Goal: Task Accomplishment & Management: Complete application form

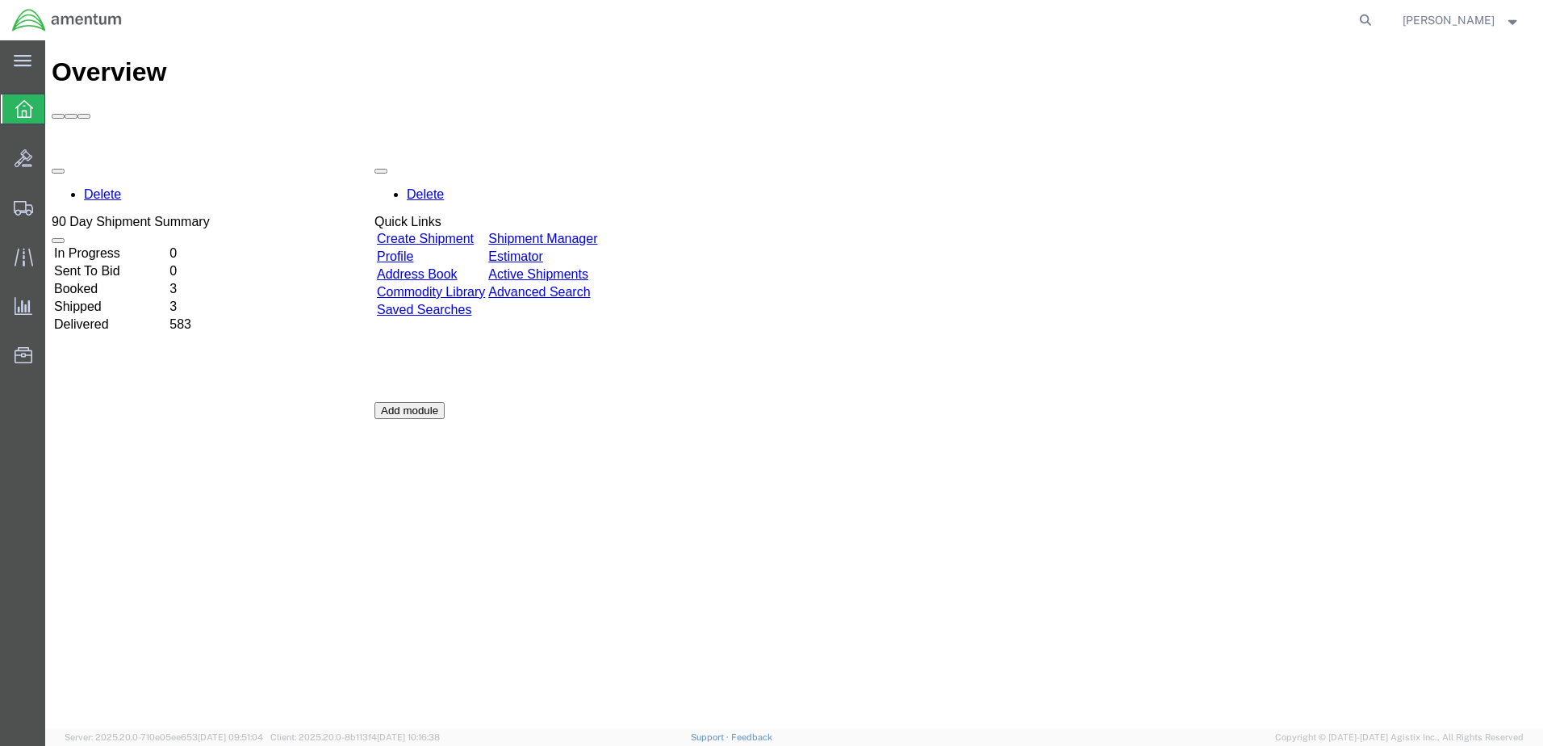
click at [21, 112] on icon at bounding box center [24, 109] width 18 height 18
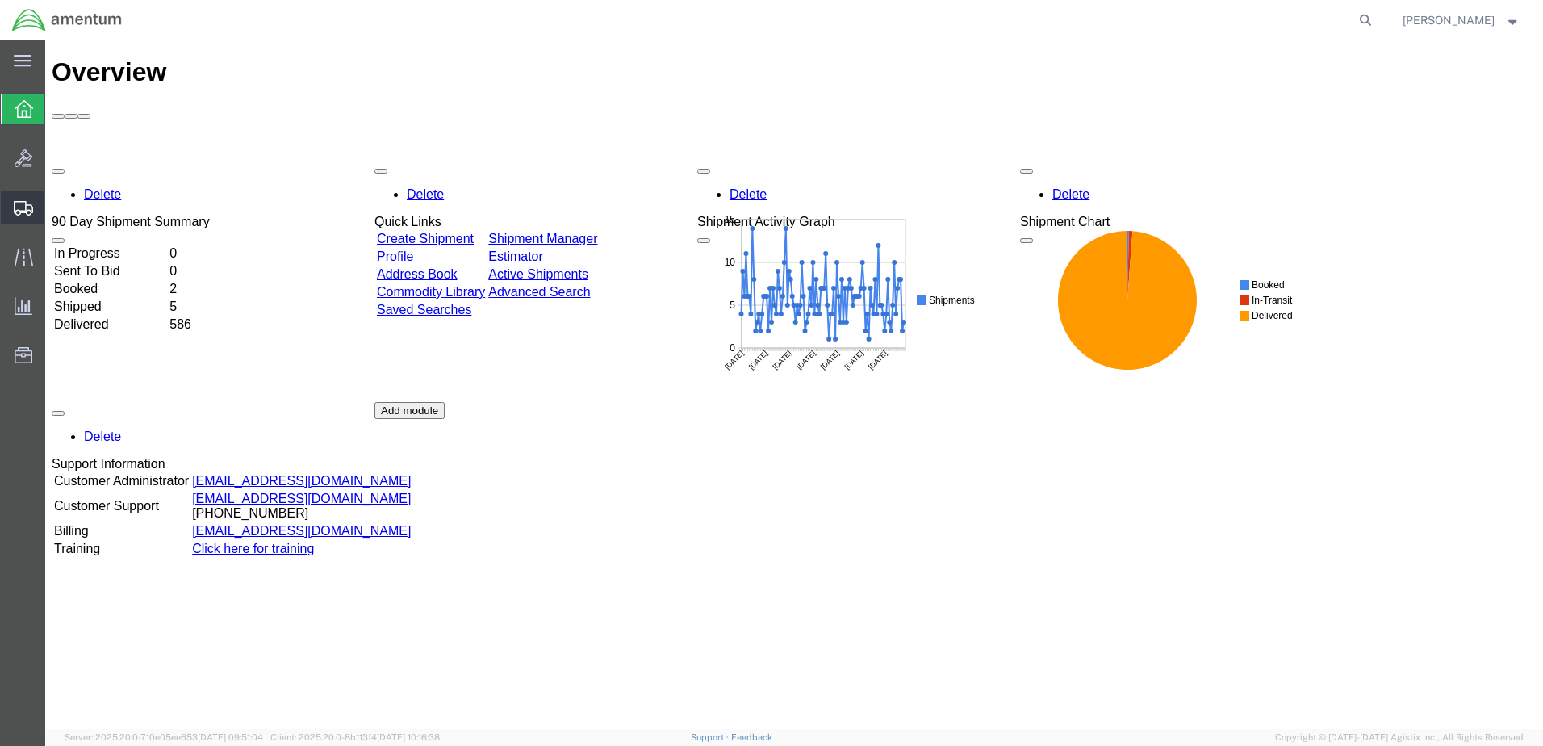
click at [0, 0] on span "Create Shipment" at bounding box center [0, 0] width 0 height 0
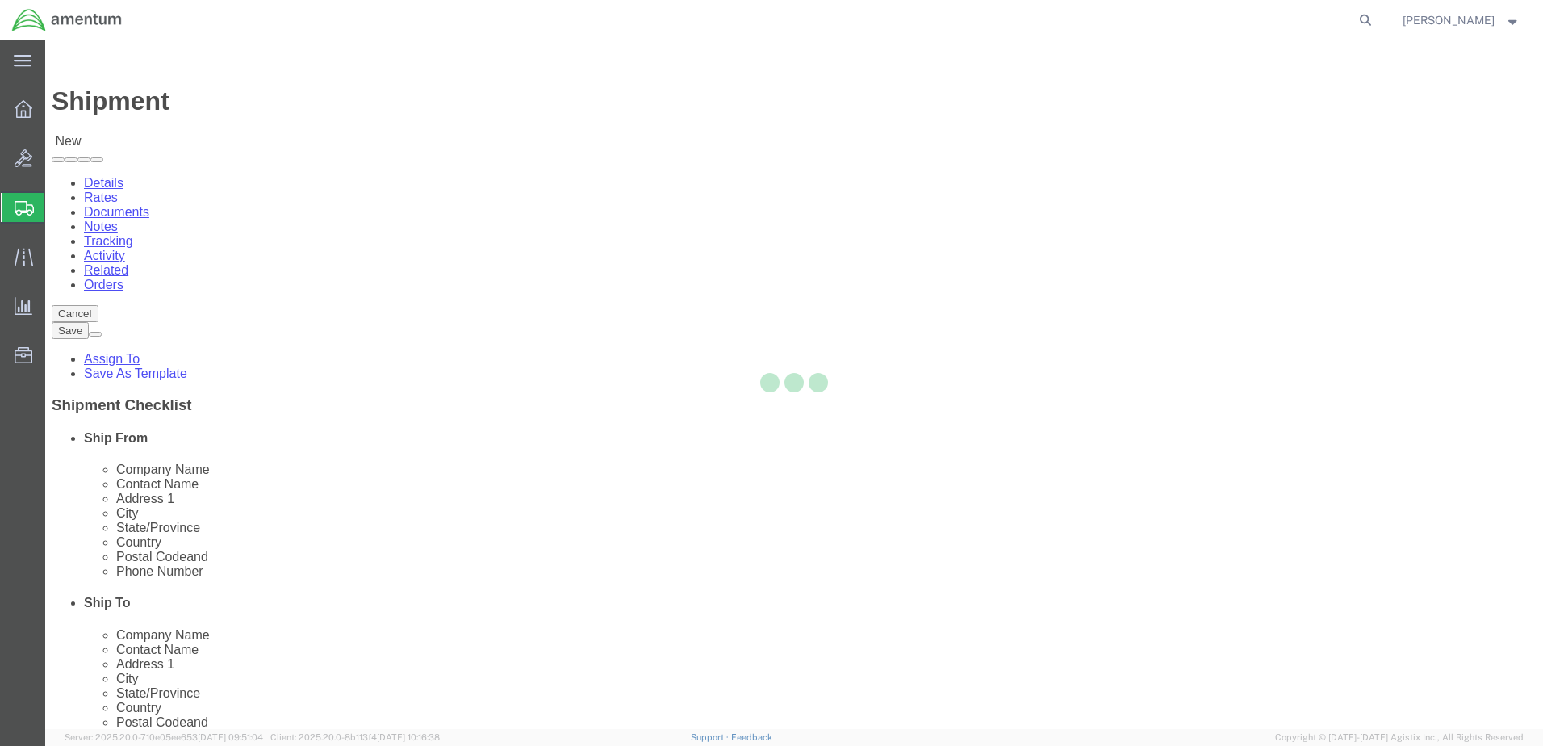
select select
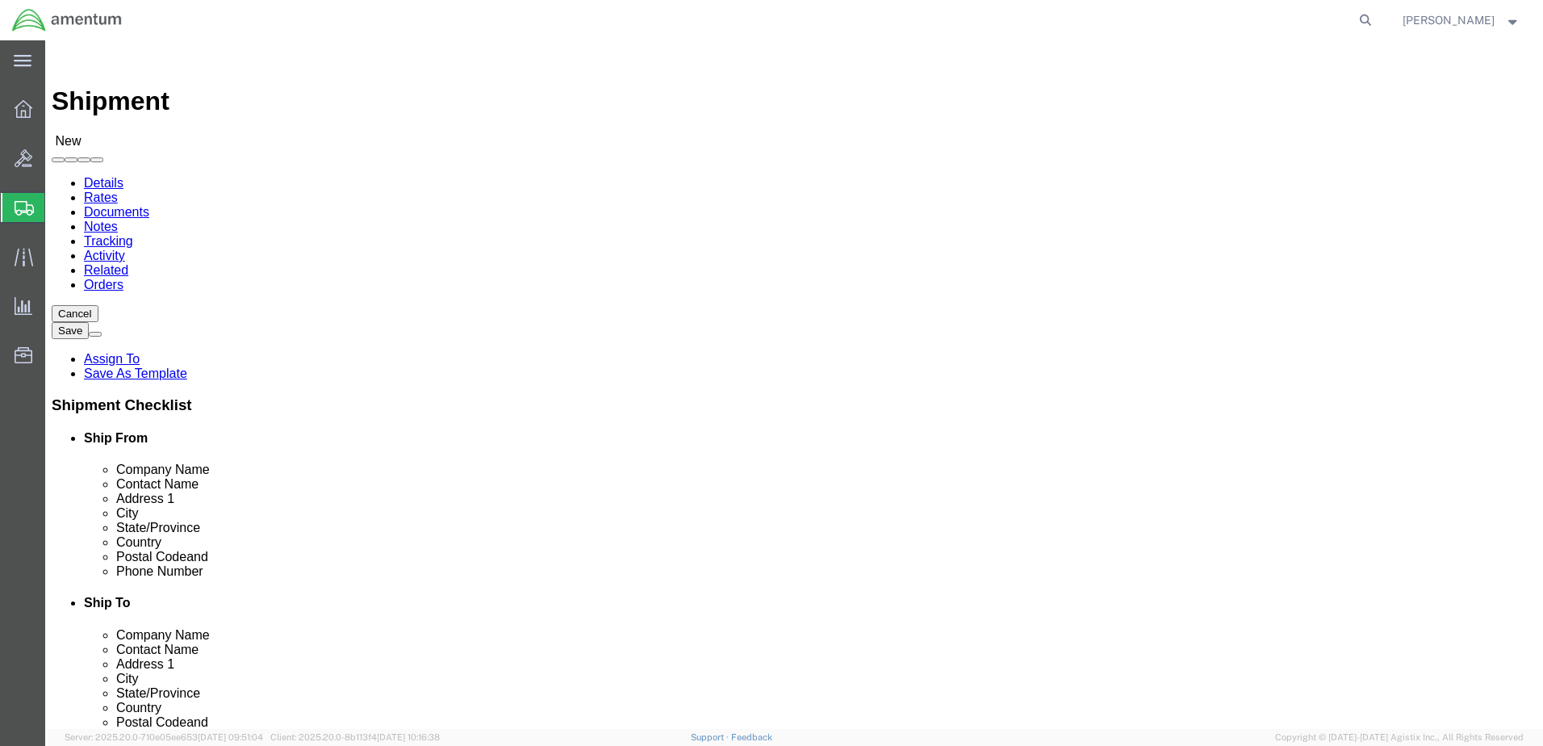
select select "MYPROFILE"
select select "CA"
type input "ncc"
select select "69291"
select select "[GEOGRAPHIC_DATA]"
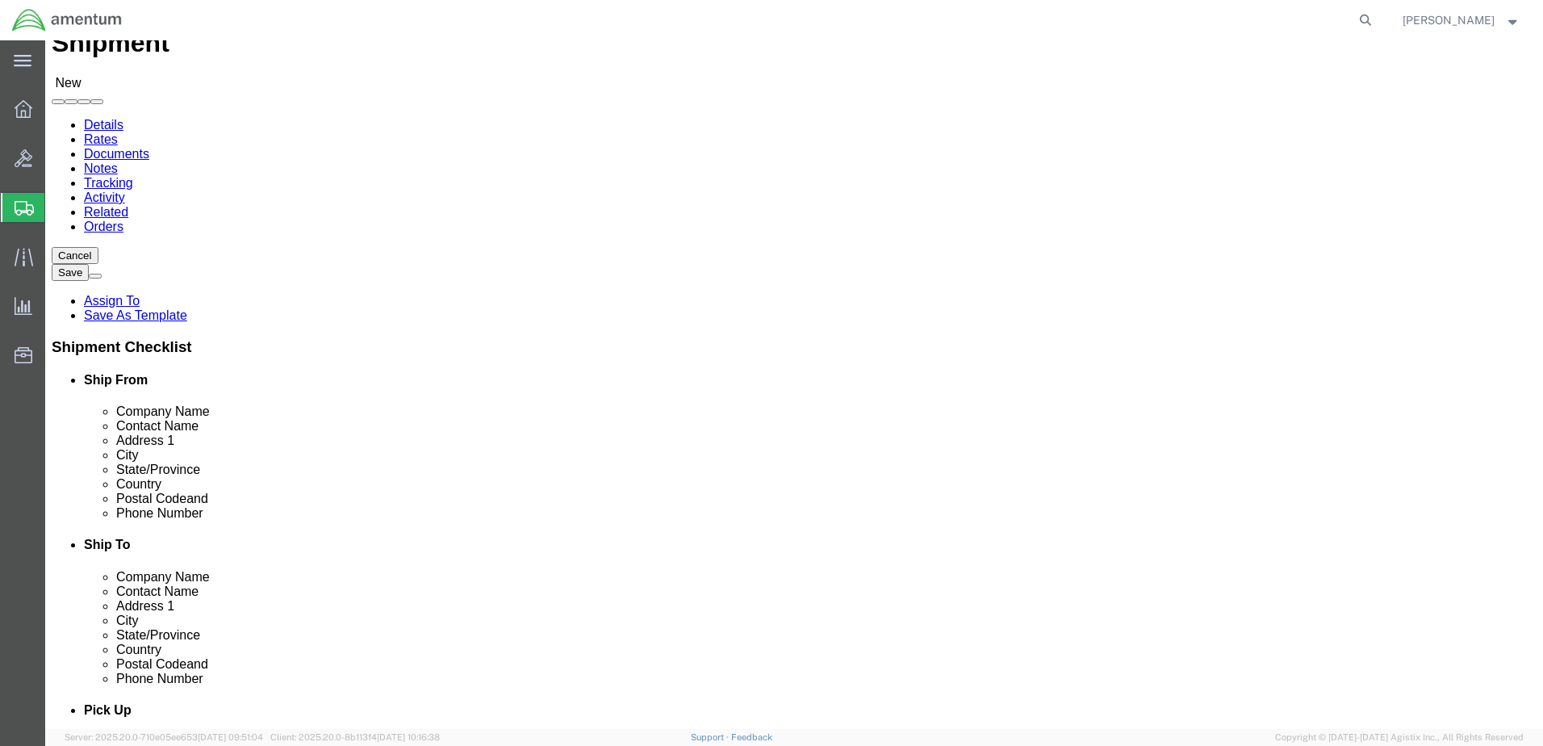
scroll to position [54, 0]
paste input "[PERSON_NAME][EMAIL_ADDRESS][PERSON_NAME][DOMAIN_NAME]"
type input "[PERSON_NAME][EMAIL_ADDRESS][PERSON_NAME][DOMAIN_NAME]"
paste input "[PHONE_NUMBER]"
click input "[PHONE_NUMBER]"
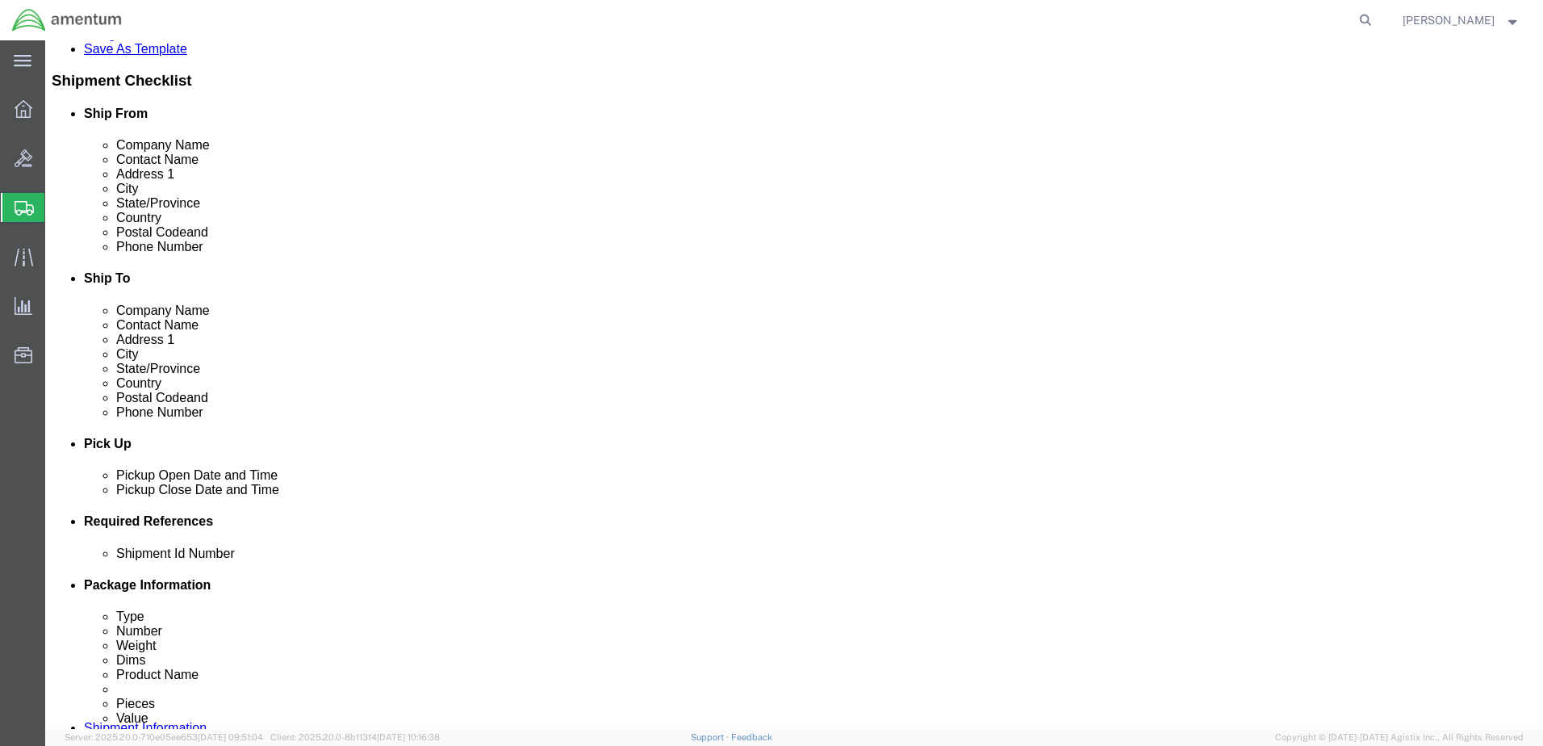
scroll to position [430, 0]
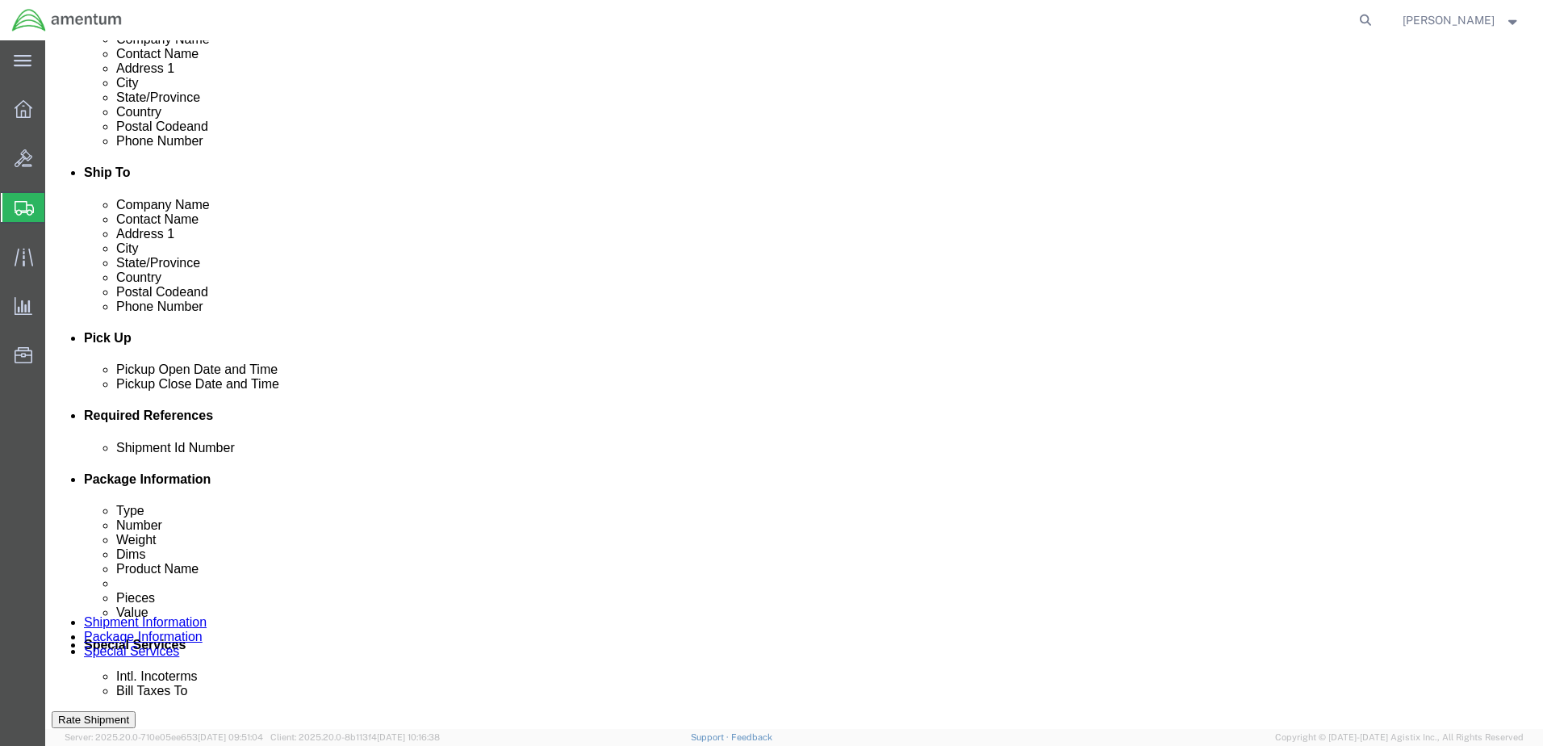
type input "[PHONE_NUMBER]"
click button "Add reference"
click input "text"
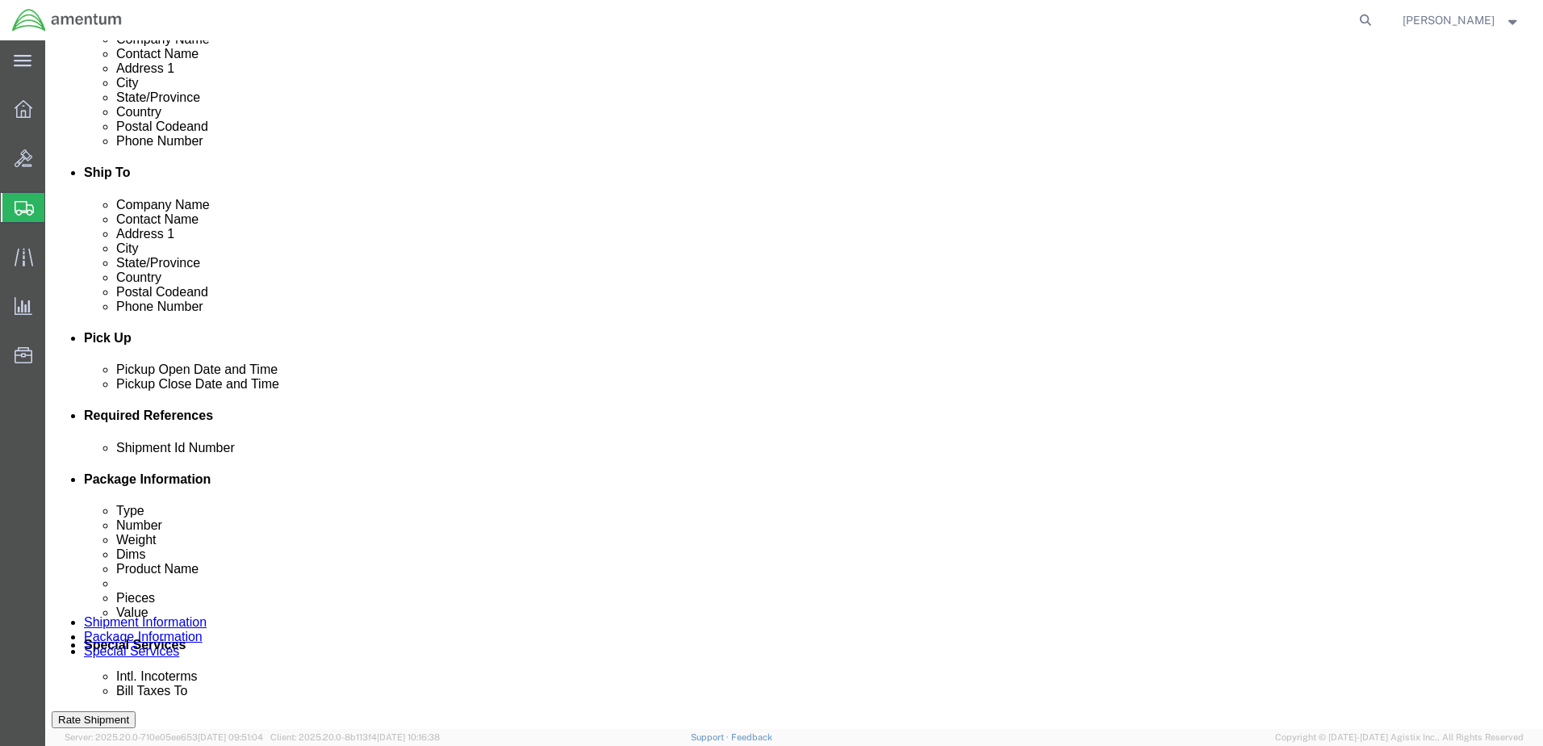
type input "579-006711"
click select "Select Account Type Activity ID Airline Appointment Number ASN Batch Request # …"
select select "DEPT"
click select "Select Account Type Activity ID Airline Appointment Number ASN Batch Request # …"
click input "text"
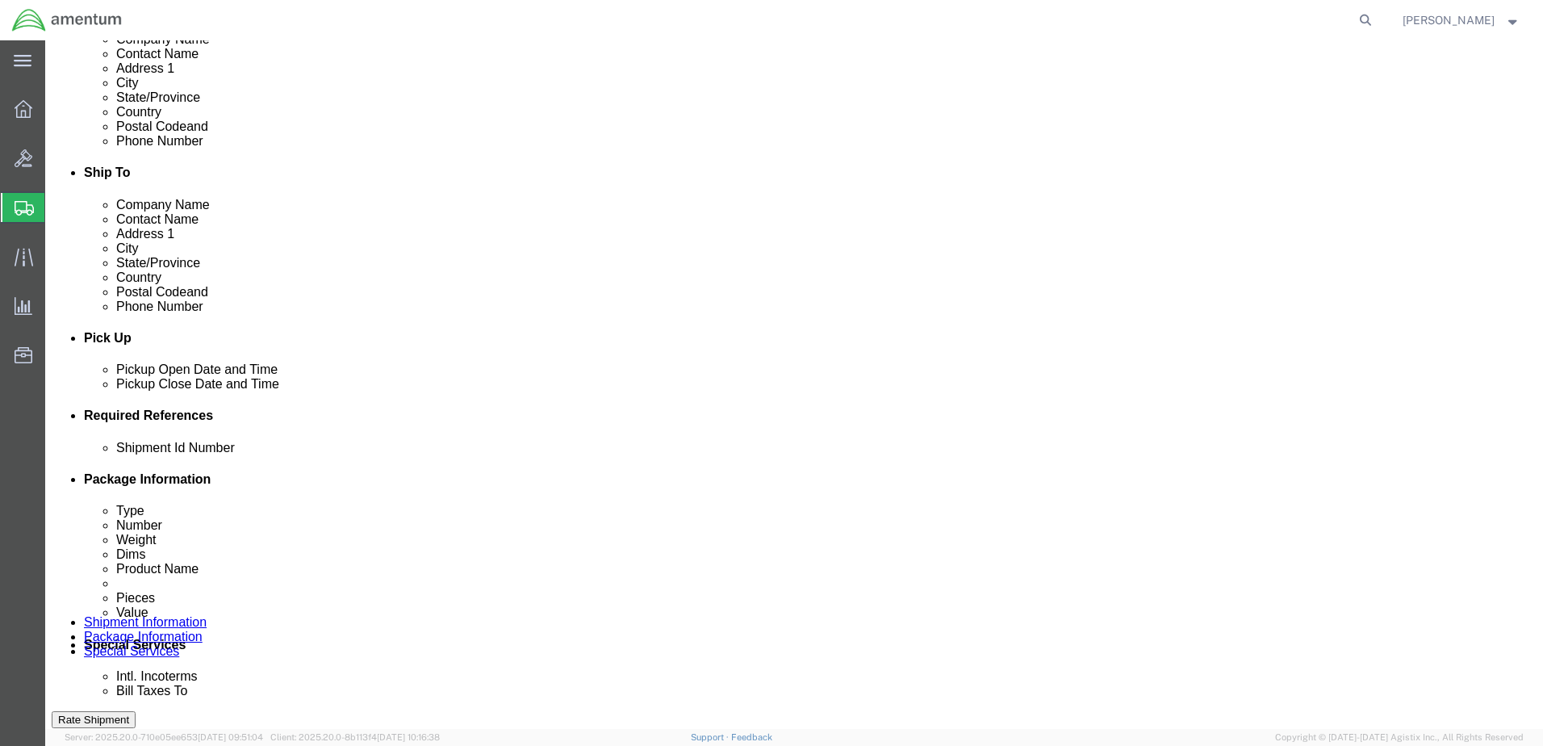
type input "CBP"
click select "Select Account Type Activity ID Airline Appointment Number ASN Batch Request # …"
select select "PROJNUM"
click select "Select Account Type Activity ID Airline Appointment Number ASN Batch Request # …"
paste input "2026 70B02C21C0000005 22 530 2219-NAMC-Z000 CLIN-03"
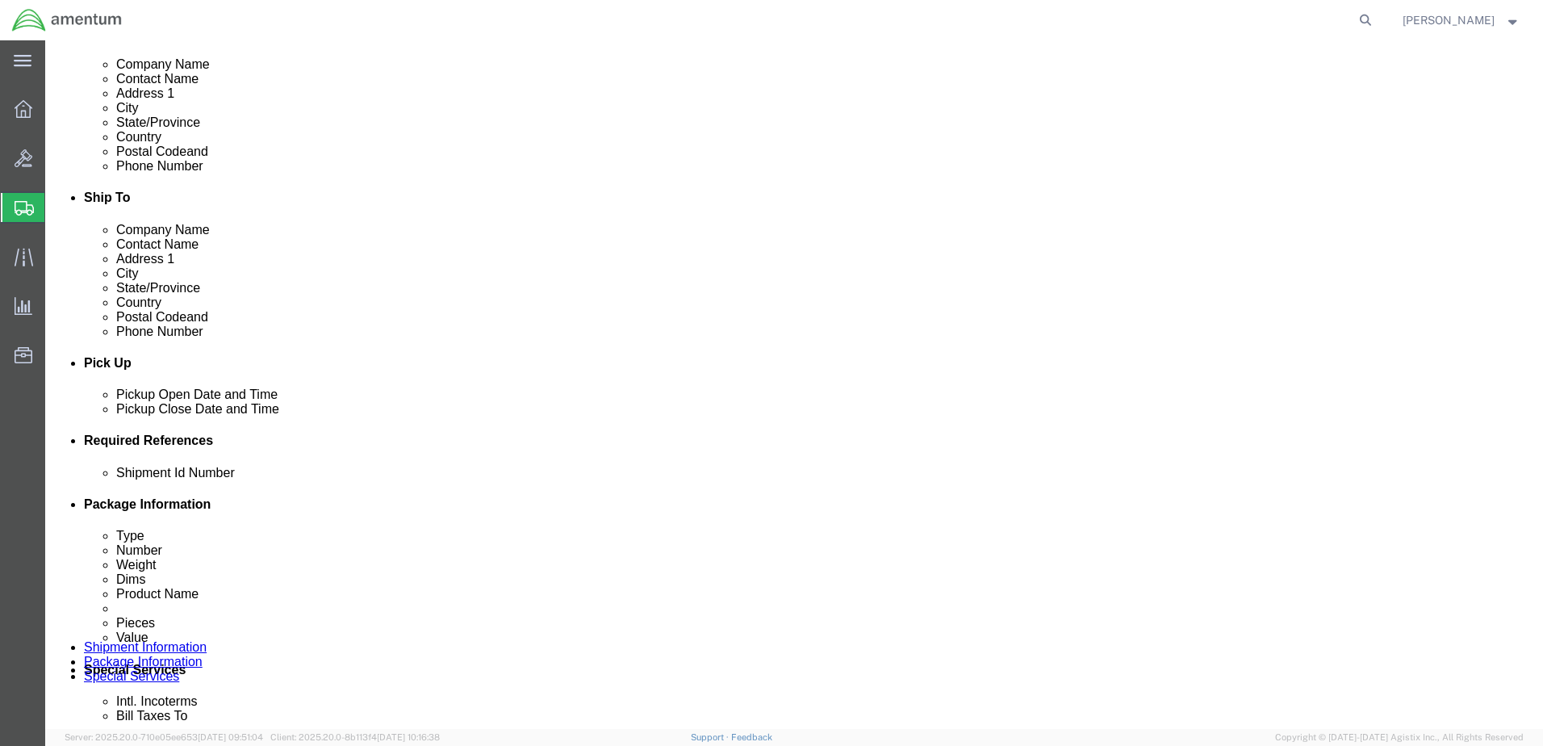
scroll to position [0, 0]
drag, startPoint x: 1103, startPoint y: 588, endPoint x: 938, endPoint y: 593, distance: 164.7
click div "Select Account Type Activity ID Airline Appointment Number ASN Batch Request # …"
drag, startPoint x: 1071, startPoint y: 454, endPoint x: 1034, endPoint y: 596, distance: 146.8
click input "202670B02C21C000000522 530 2219-NAMC-Z000CLIN-03"
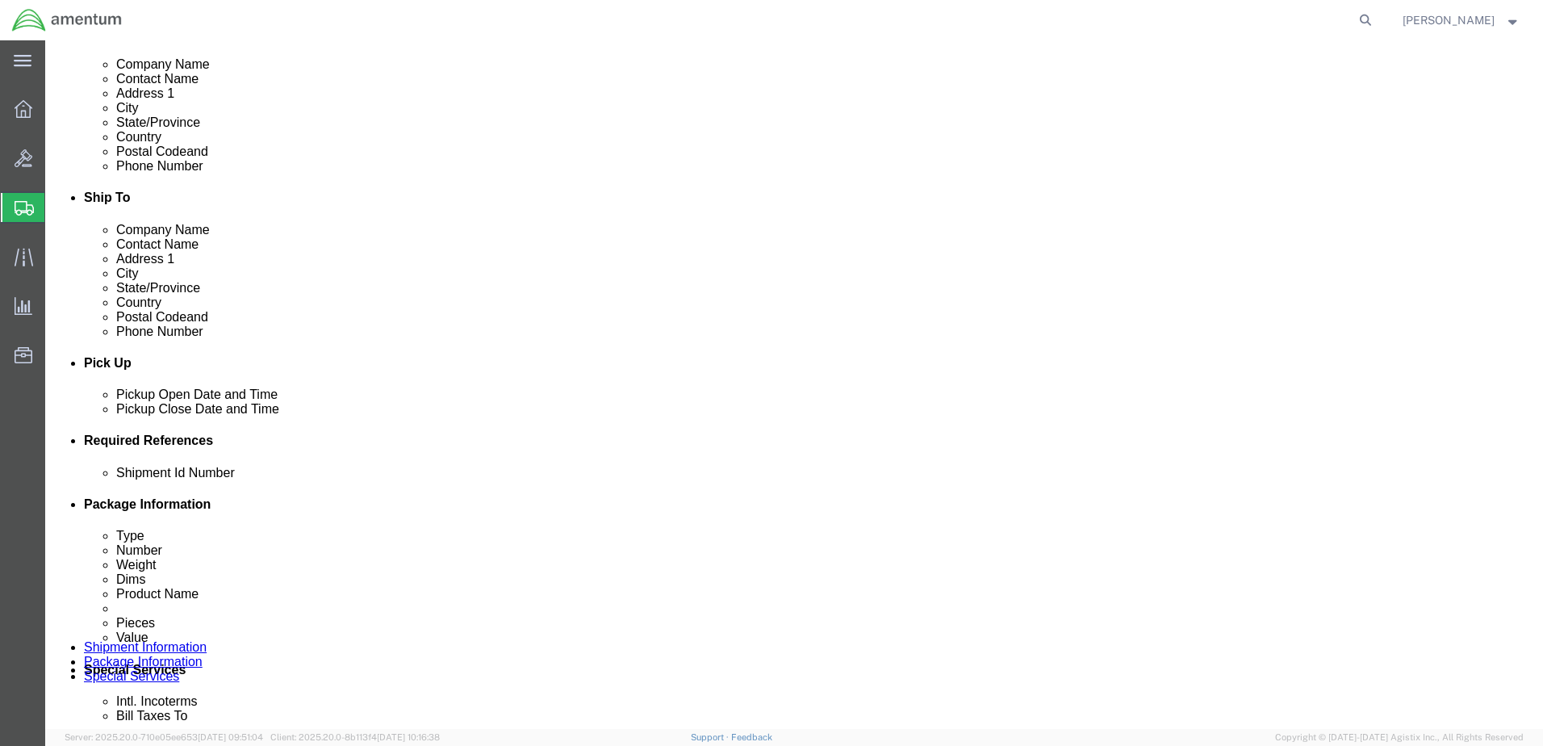
scroll to position [0, 177]
drag, startPoint x: 967, startPoint y: 588, endPoint x: 1111, endPoint y: 587, distance: 144.5
click div "202670B02C21C000000522 530 2219-NAMC-Z000CLIN-03"
paste input "6118.04.03.2219.000.WSD.0000"
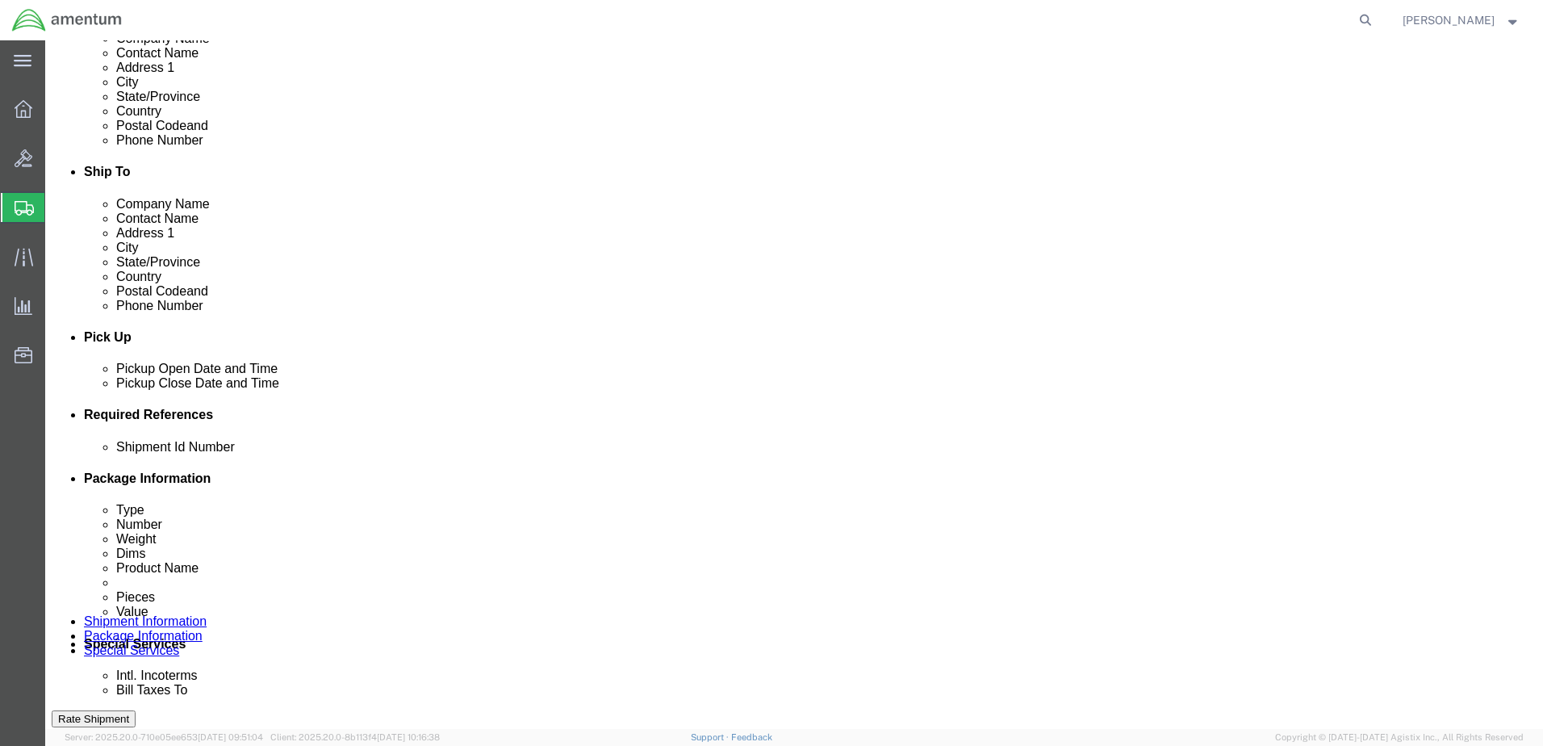
scroll to position [728, 0]
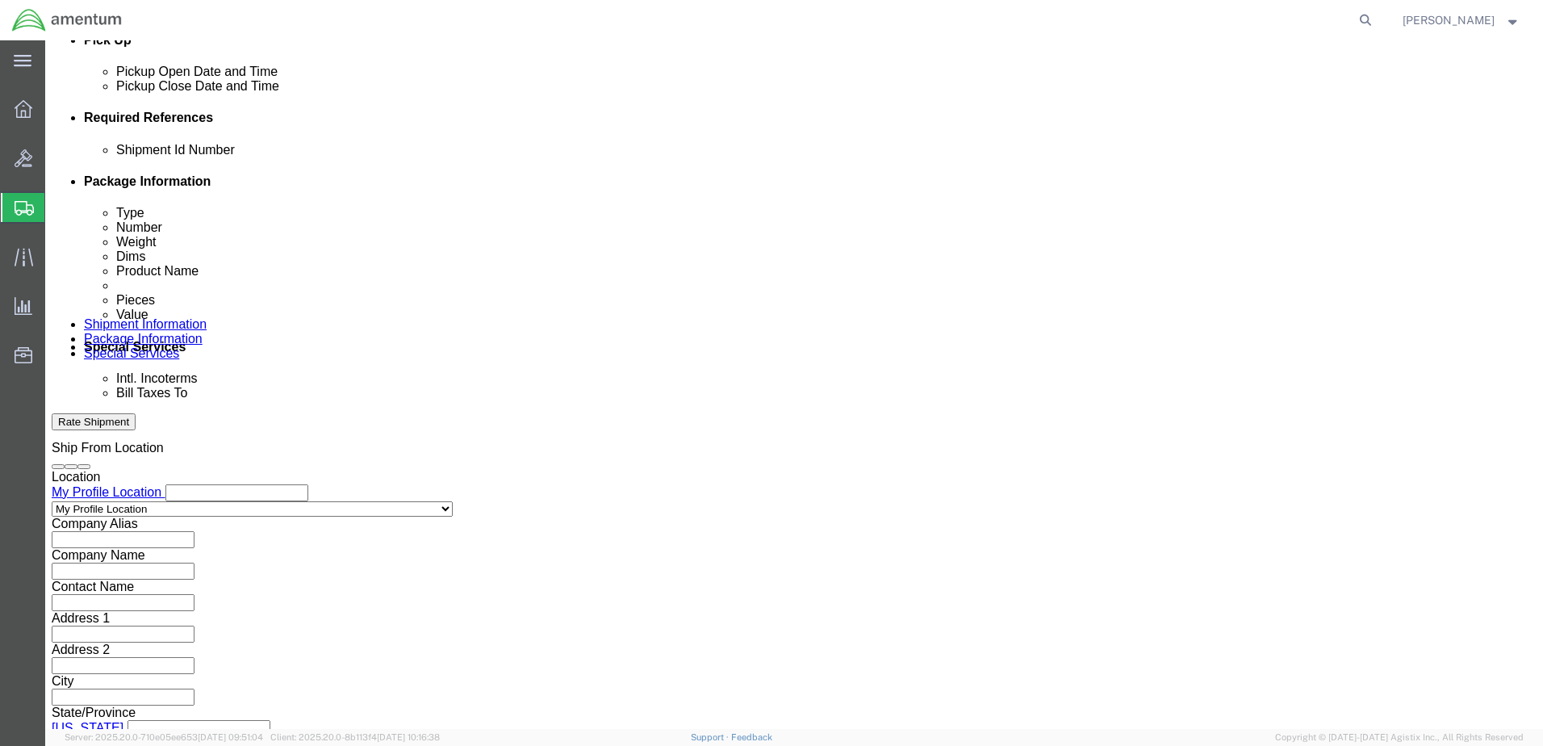
type input "6118.04.03.2219.000.WSD.0000"
click button "Continue"
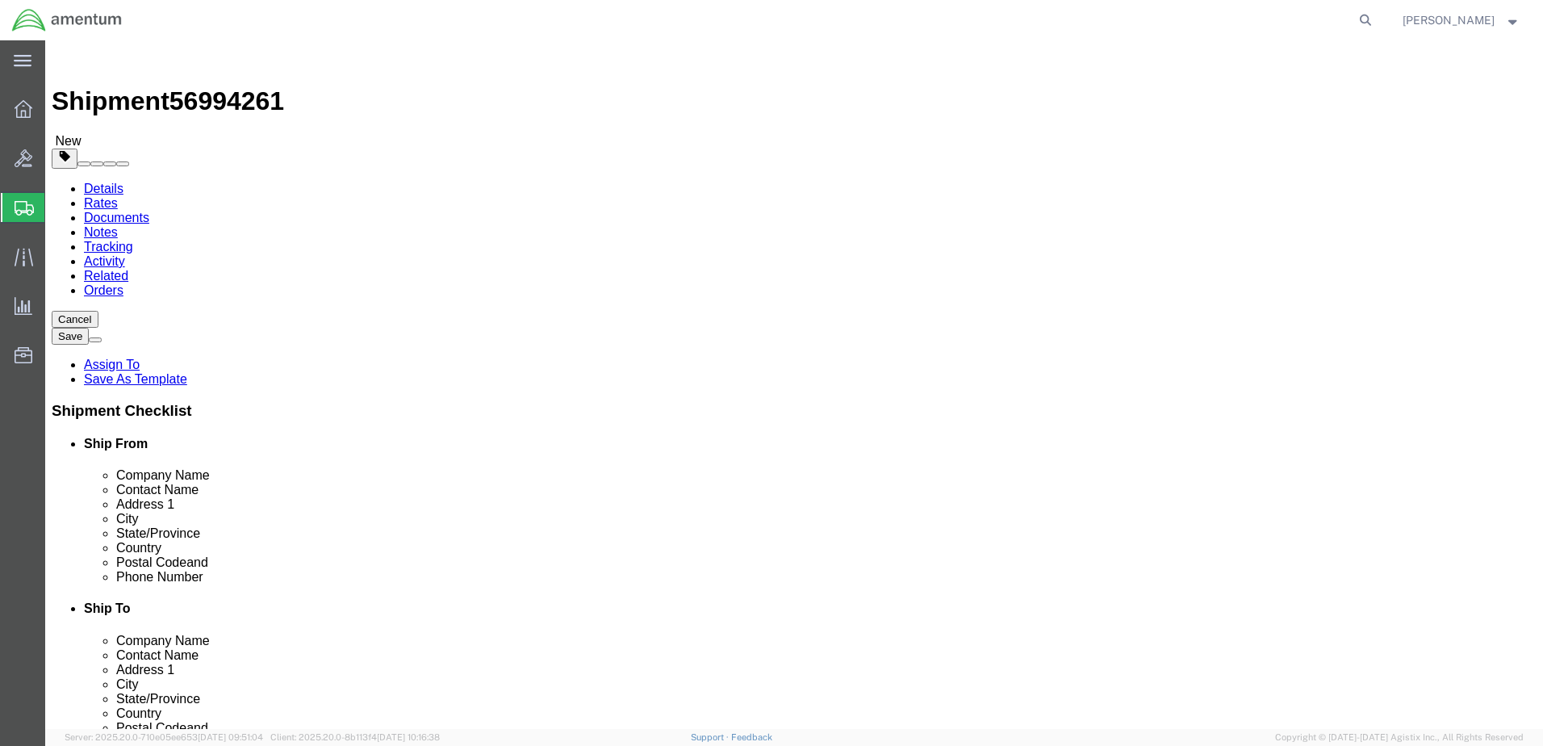
click select "Select BCK Boxes Bale(s) Basket(s) Bolt(s) Bottle(s) Buckets Bulk Bundle(s) Can…"
select select "CRAT"
click select "Select BCK Boxes Bale(s) Basket(s) Bolt(s) Bottle(s) Buckets Bulk Bundle(s) Can…"
click input "text"
type input "82"
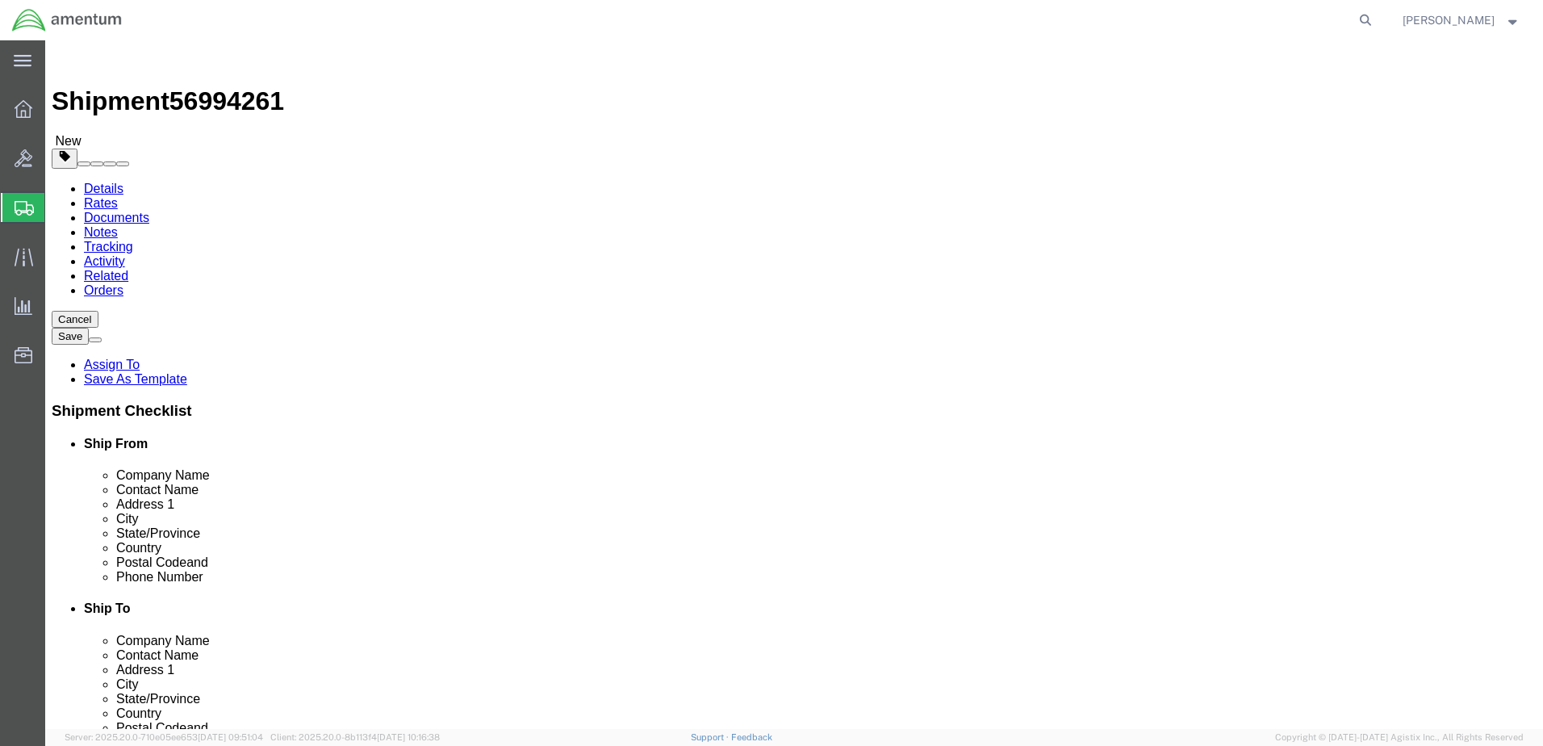
type input "82"
type input "31.5"
drag, startPoint x: 252, startPoint y: 376, endPoint x: 219, endPoint y: 375, distance: 33.1
click input "0.00"
type input "5"
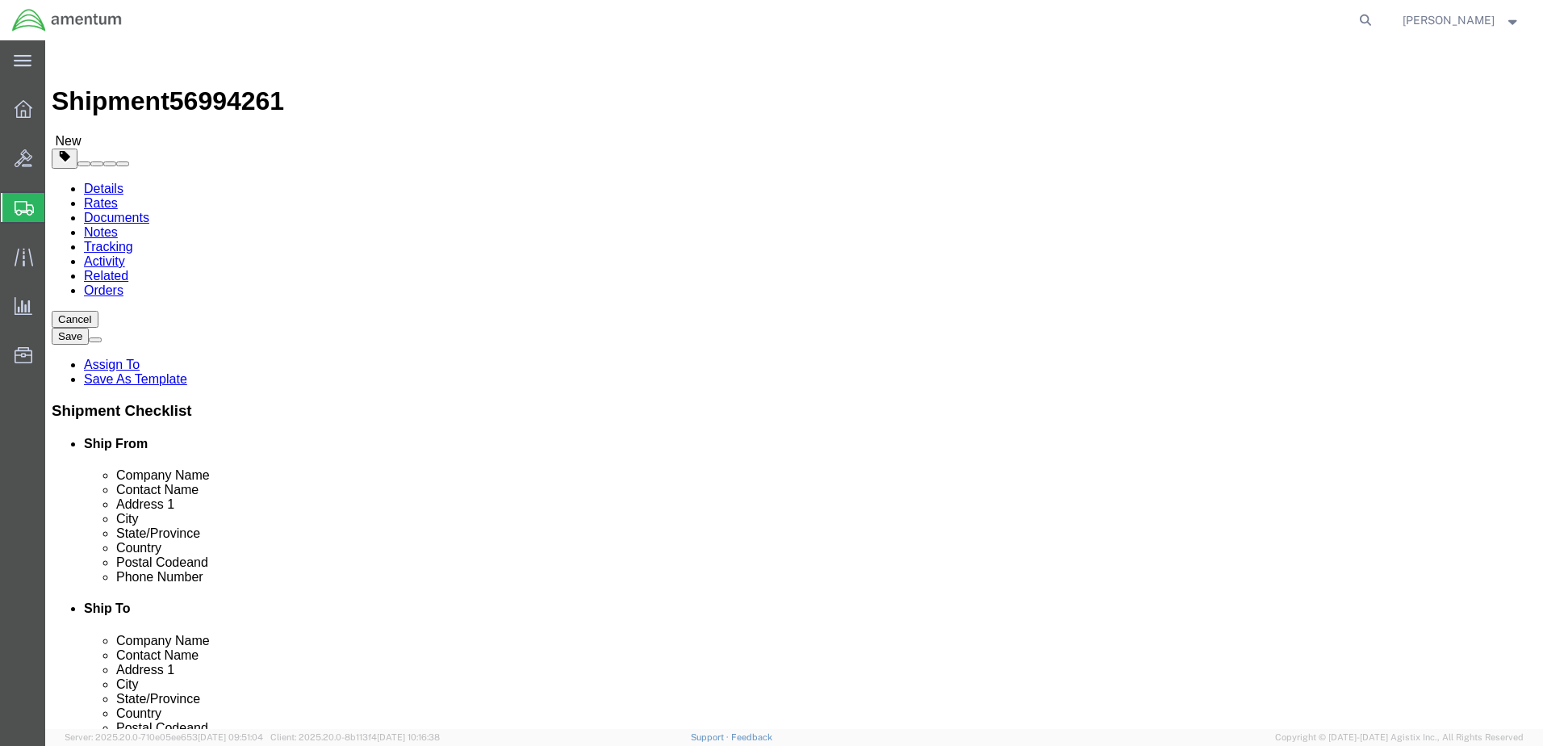
type input "700.00"
click link "Add Content"
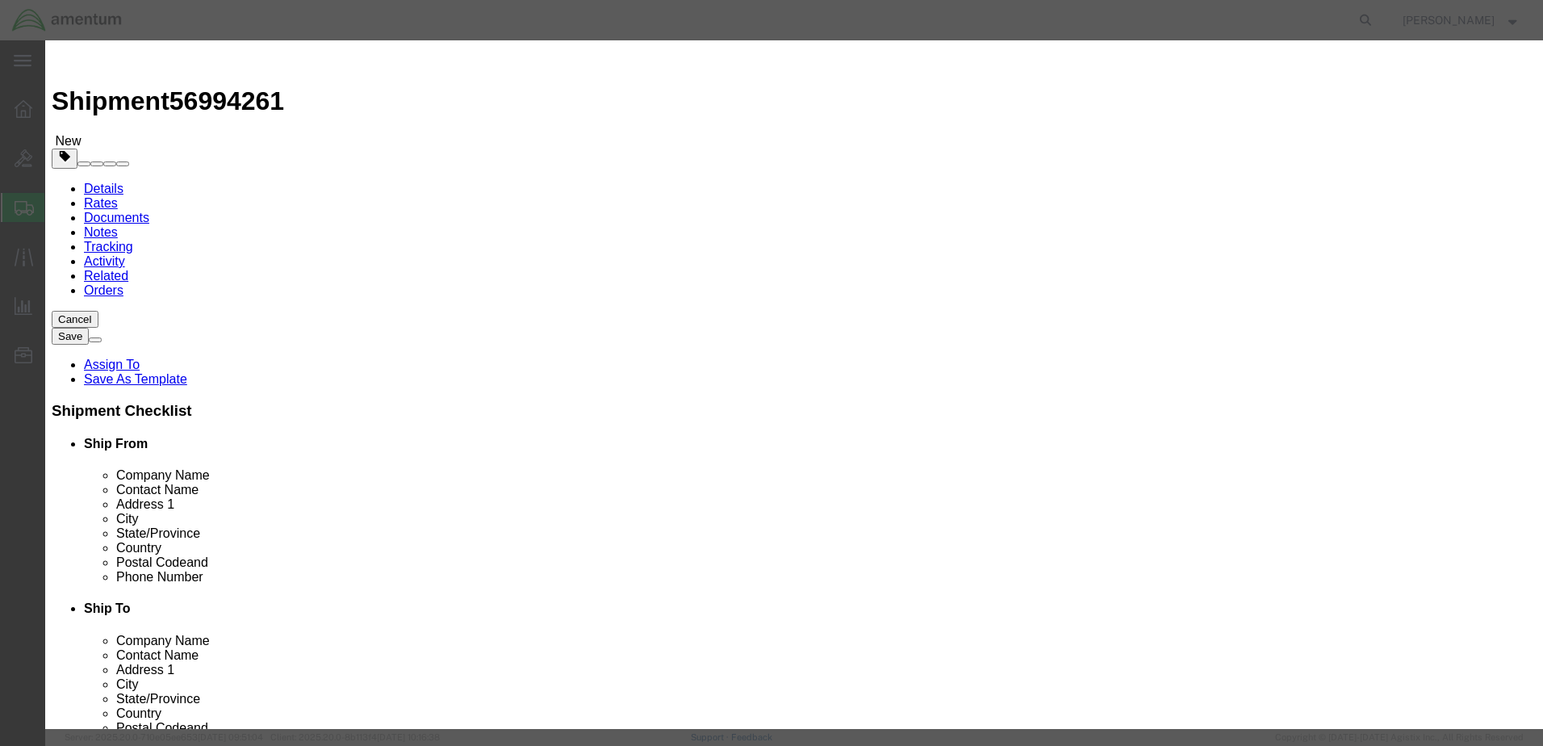
click input "text"
type input "m"
type input "M"
type input "Propeller MEA"
click input "0"
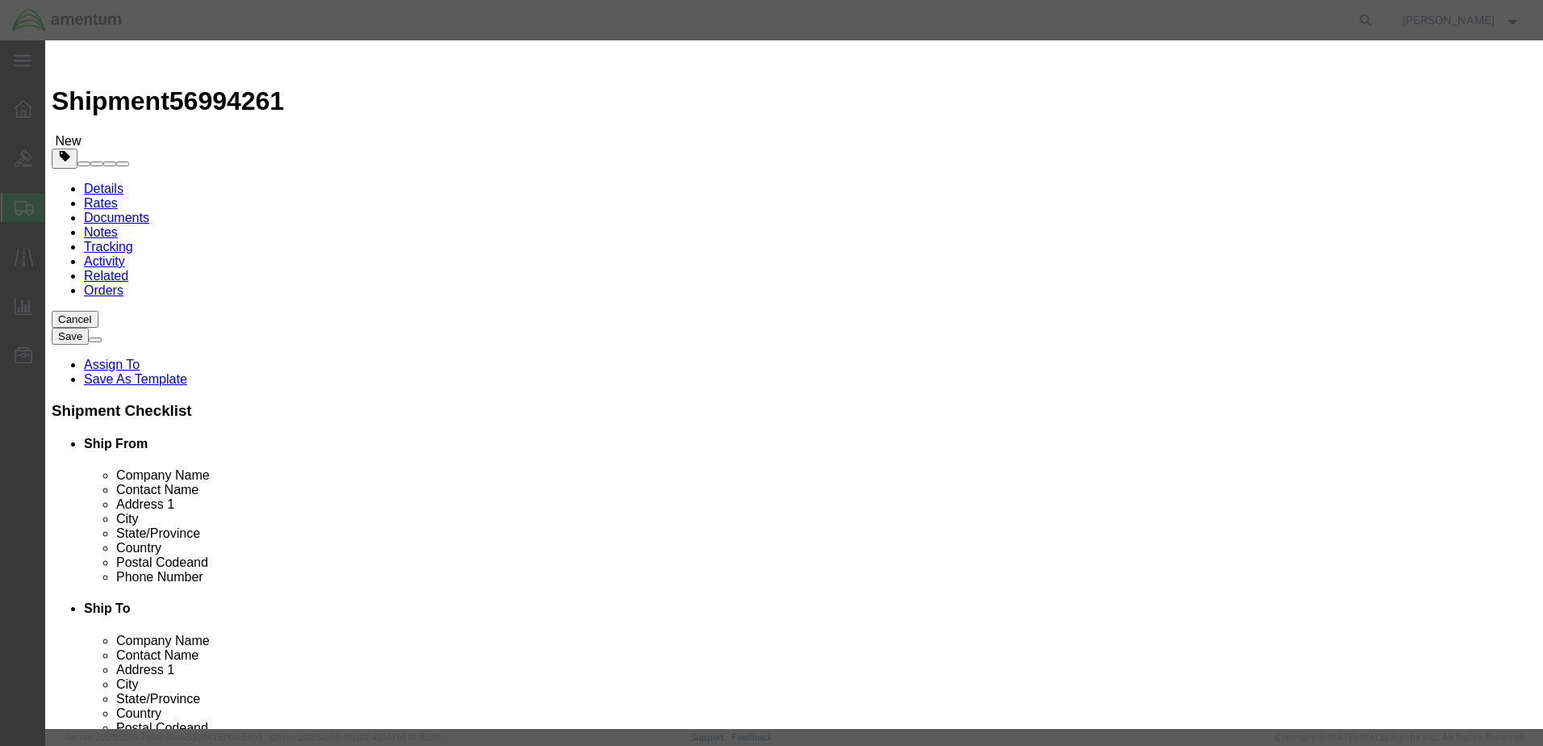
drag, startPoint x: 486, startPoint y: 150, endPoint x: 456, endPoint y: 152, distance: 29.9
click div "0"
type input "1"
click div "Commodity library"
click input "text"
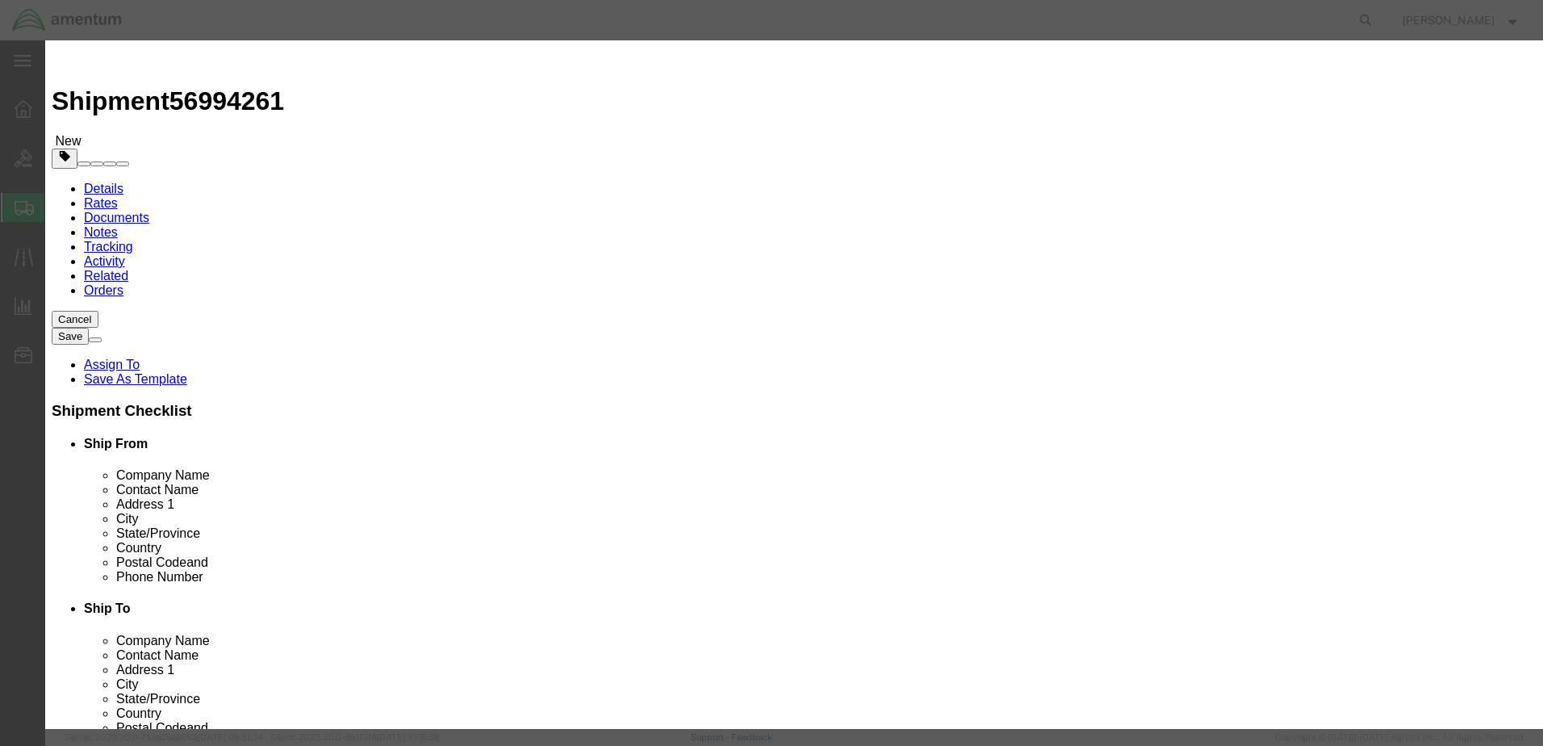
type input "500000.00"
click select "Select 50 55 60 65 70 85 92.5 100 125 175 250 300 400"
select select "175"
click select "Select 50 55 60 65 70 85 92.5 100 125 175 250 300 400"
click button "Save & Close"
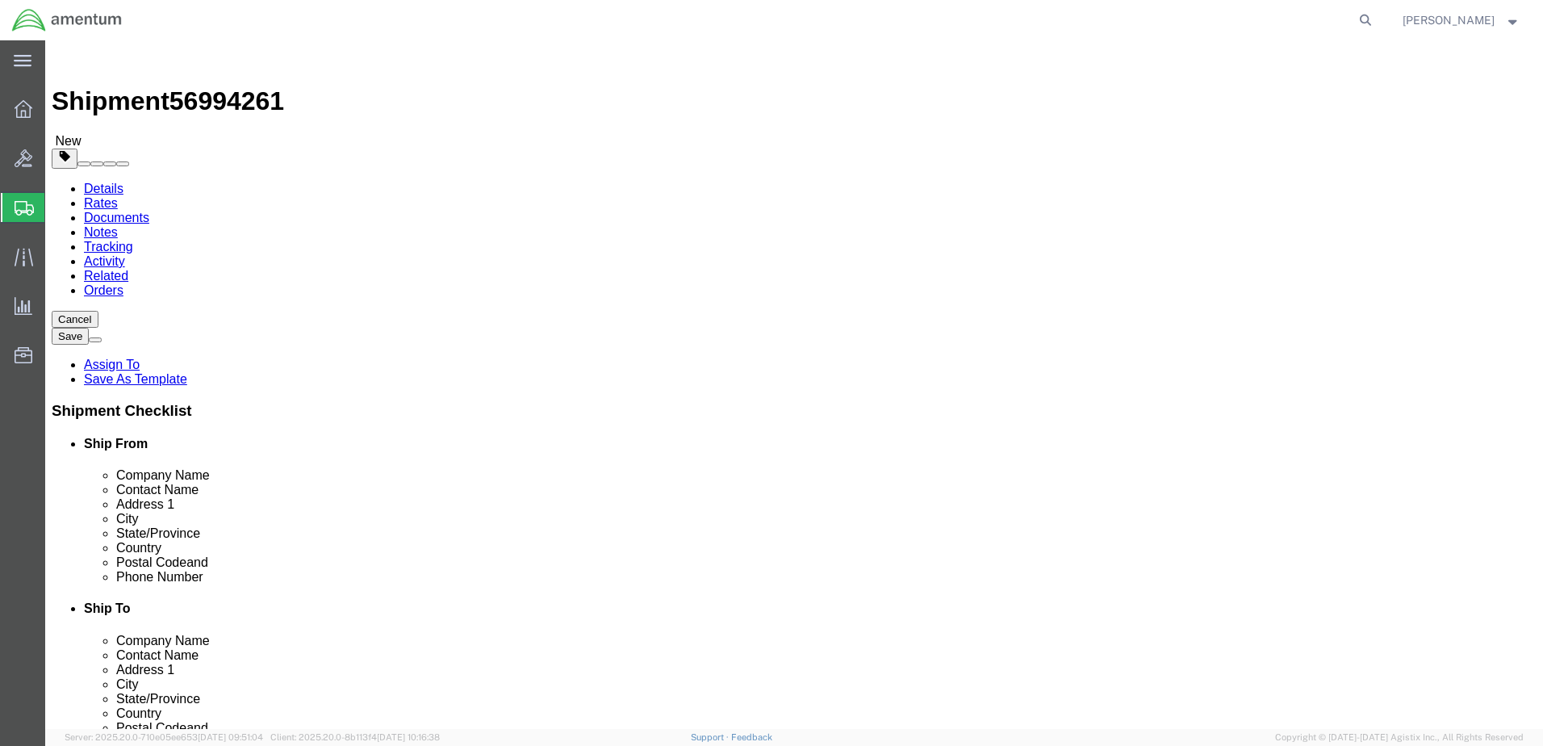
click icon
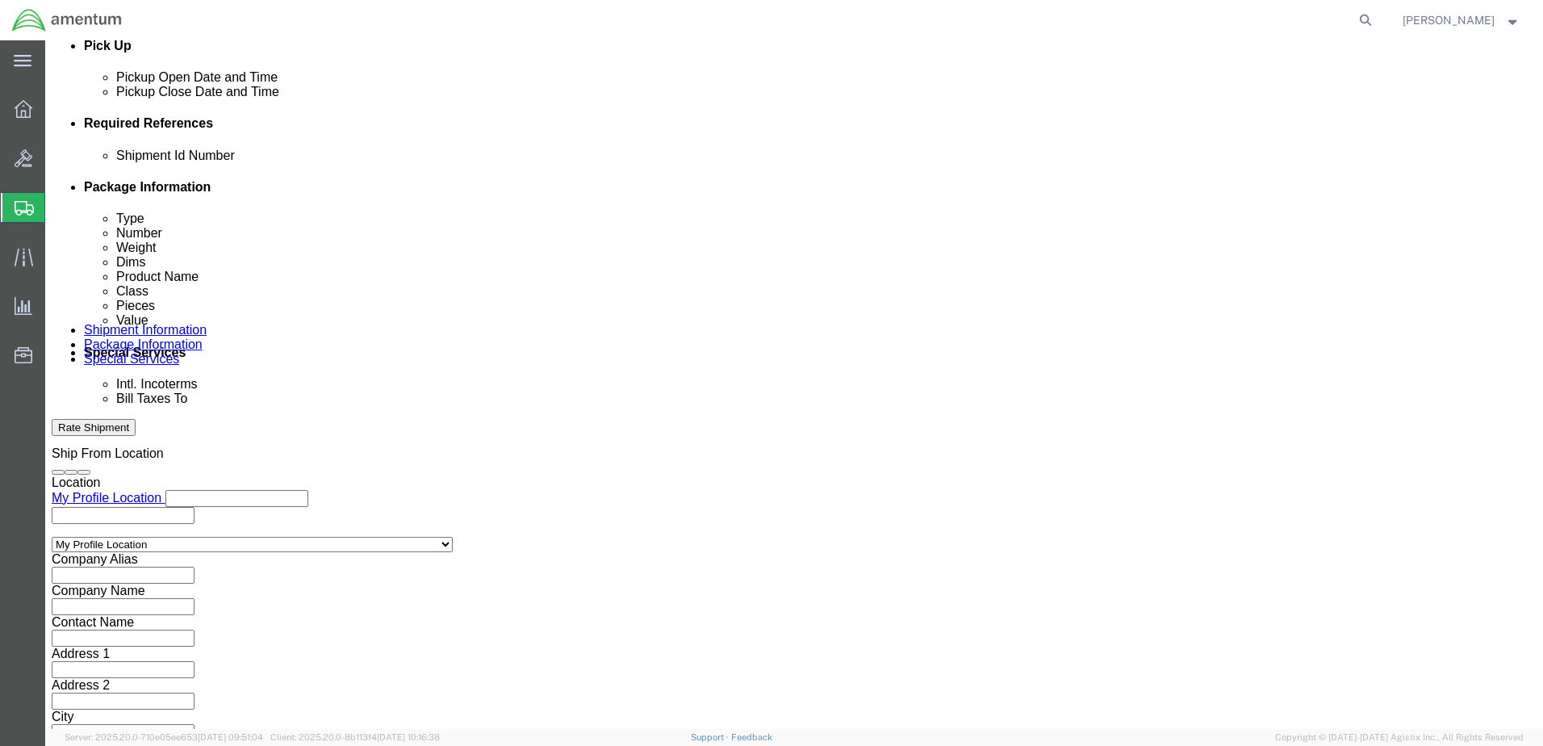
click input "text"
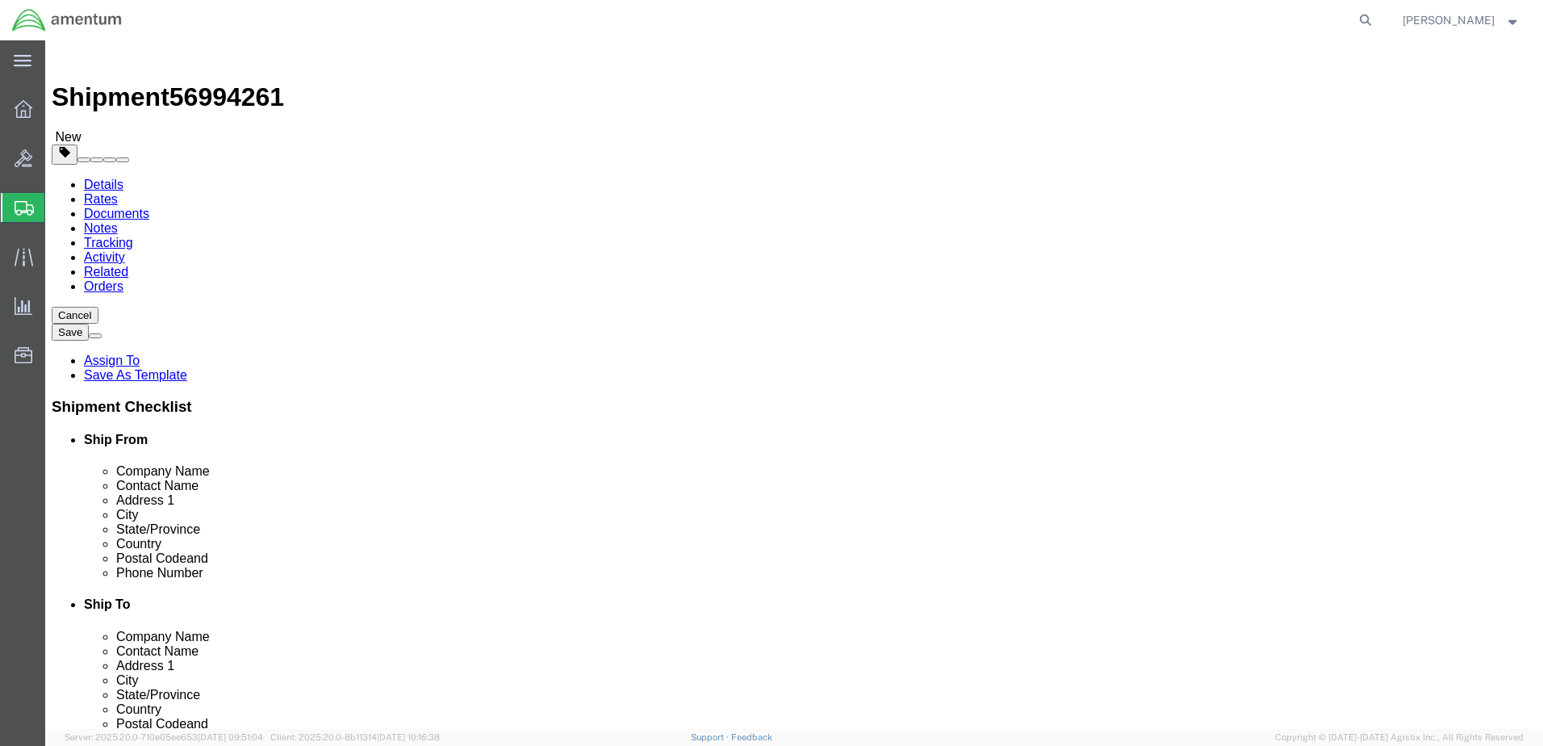
scroll to position [0, 0]
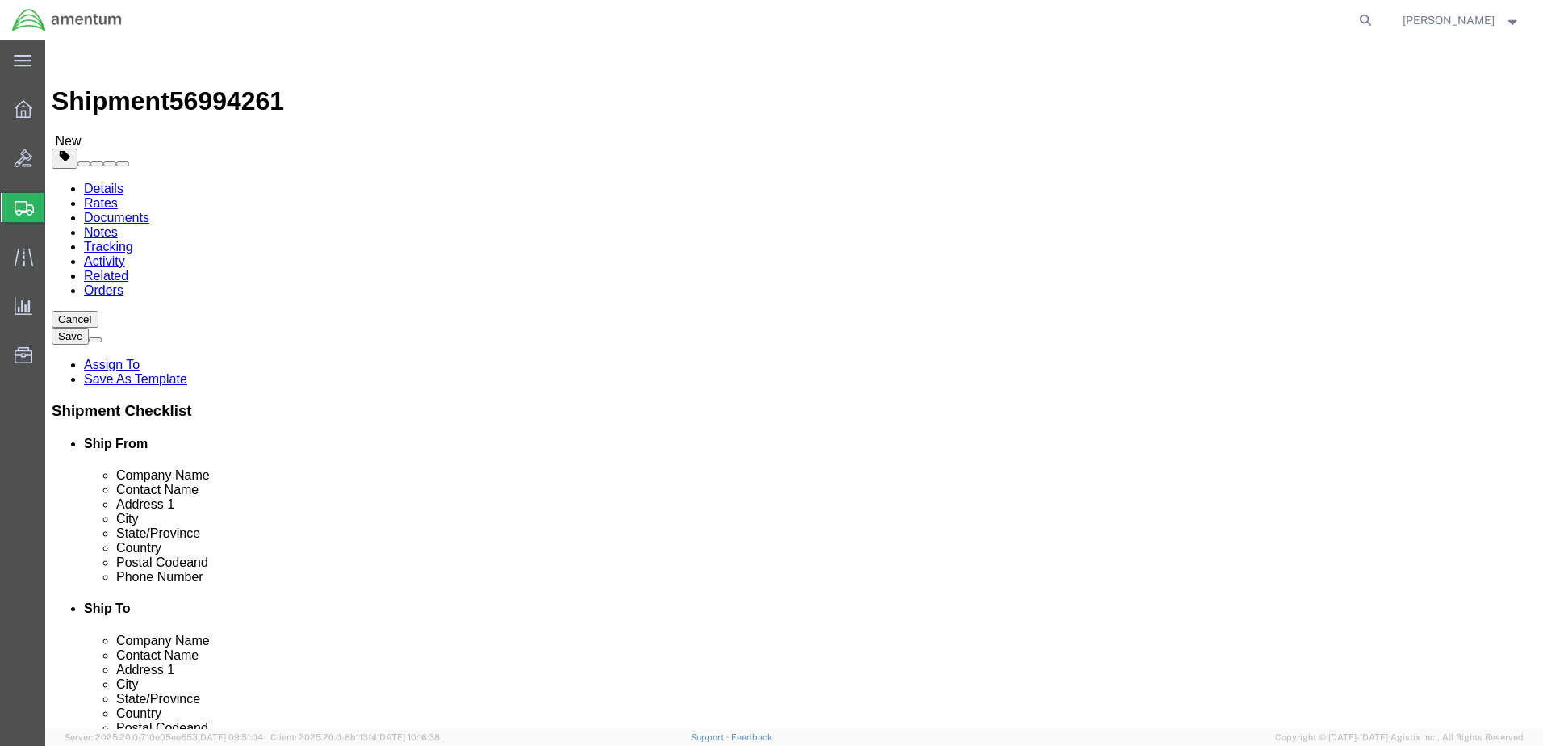
type input "579-006711 Prop MEA"
paste input "[PERSON_NAME]"
type input "[PERSON_NAME]"
click label "Address 1"
click button "Save"
